Goal: Navigation & Orientation: Find specific page/section

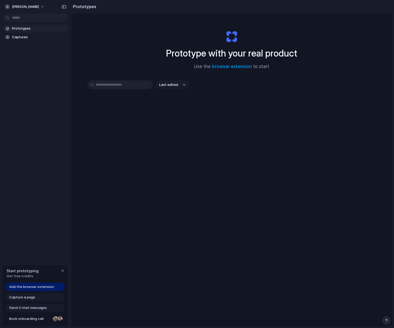
click at [26, 28] on span "Prototypes" at bounding box center [39, 28] width 54 height 5
click at [93, 83] on input "text" at bounding box center [119, 84] width 65 height 9
click at [63, 271] on div "button" at bounding box center [63, 271] width 4 height 4
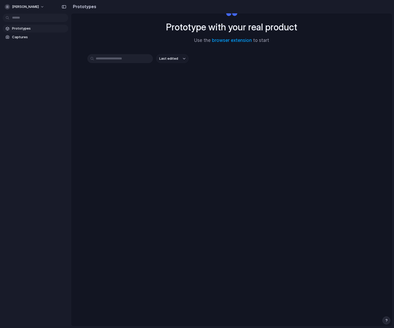
scroll to position [28, 0]
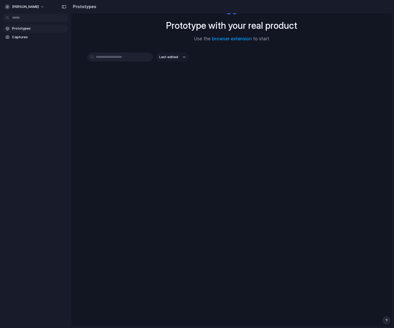
click at [42, 41] on div "Prototypes Captures" at bounding box center [35, 55] width 71 height 110
click at [41, 39] on span "Captures" at bounding box center [39, 37] width 54 height 5
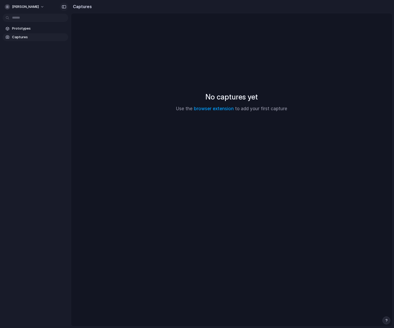
click at [65, 7] on div "button" at bounding box center [64, 7] width 5 height 4
click at [15, 8] on span "[PERSON_NAME]" at bounding box center [25, 6] width 27 height 5
click at [15, 8] on div "Settings Invite members Change theme Sign out" at bounding box center [197, 164] width 394 height 328
